Goal: Go to known website: Access a specific website the user already knows

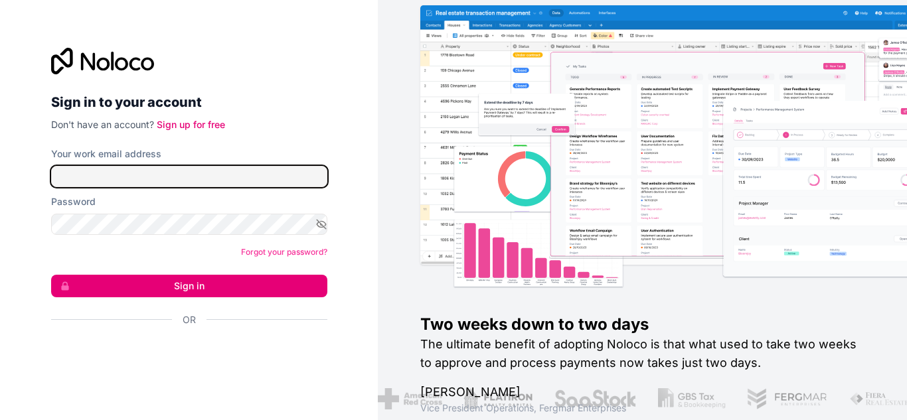
click at [229, 177] on input "Your work email address" at bounding box center [189, 176] width 276 height 21
type input "[EMAIL_ADDRESS][PERSON_NAME][DOMAIN_NAME]"
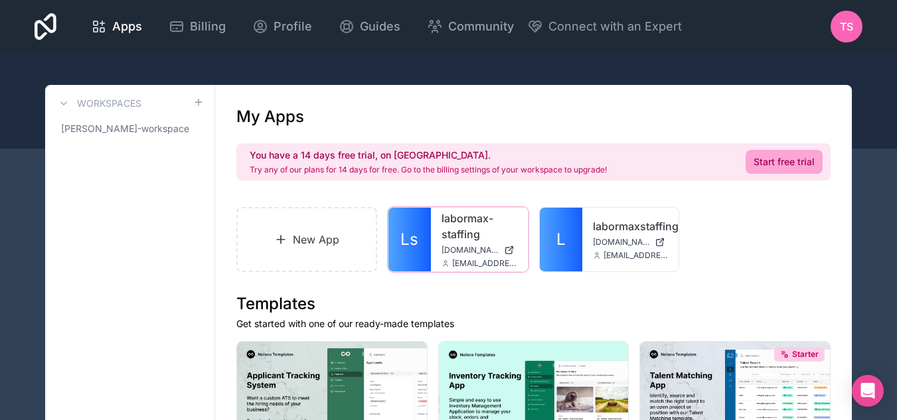
click at [479, 244] on div "labormax-staffing labormax-staffing.noloco.co tess.sandoval@labormaxstaffing.com" at bounding box center [479, 240] width 97 height 64
click at [0, 0] on icon at bounding box center [0, 0] width 0 height 0
click at [471, 240] on link "labormax-staffing" at bounding box center [480, 226] width 76 height 32
click at [586, 261] on div "labormaxstaffing [DOMAIN_NAME] [DOMAIN_NAME][EMAIL_ADDRESS][PERSON_NAME][DOMAIN…" at bounding box center [630, 240] width 97 height 64
click at [572, 248] on link "L" at bounding box center [561, 240] width 42 height 64
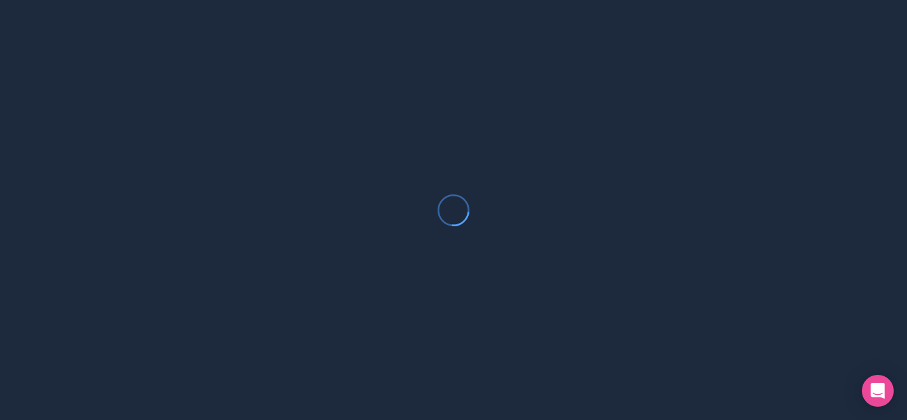
click at [572, 248] on div at bounding box center [453, 210] width 907 height 420
